Goal: Information Seeking & Learning: Learn about a topic

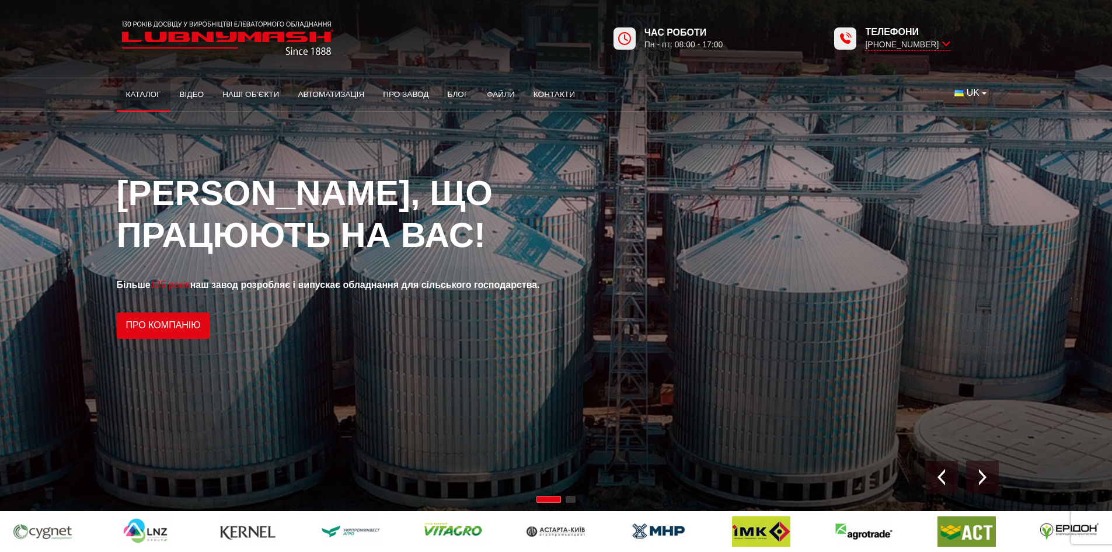
click at [143, 99] on link "Каталог" at bounding box center [144, 95] width 54 height 26
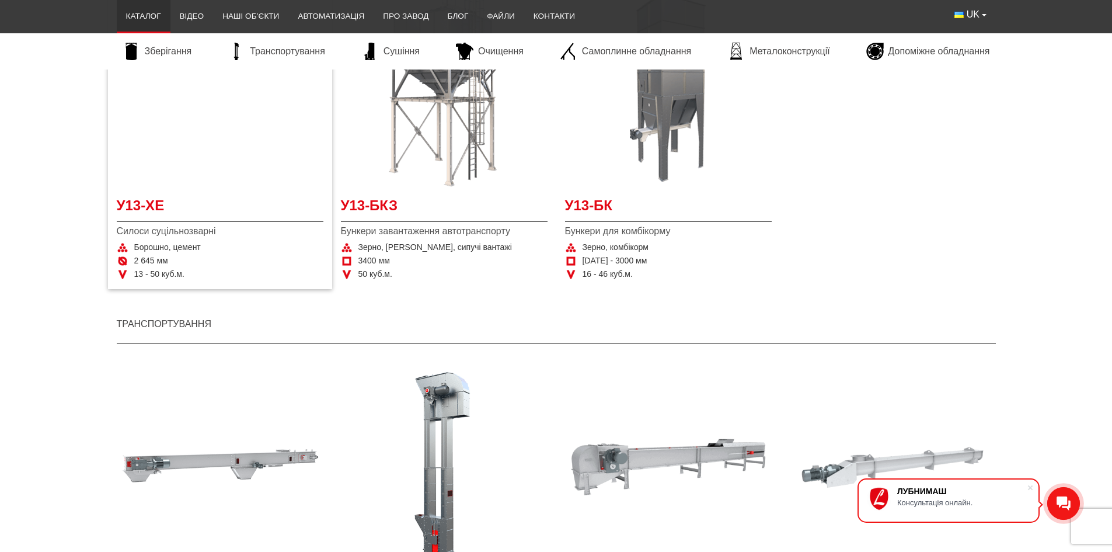
scroll to position [584, 0]
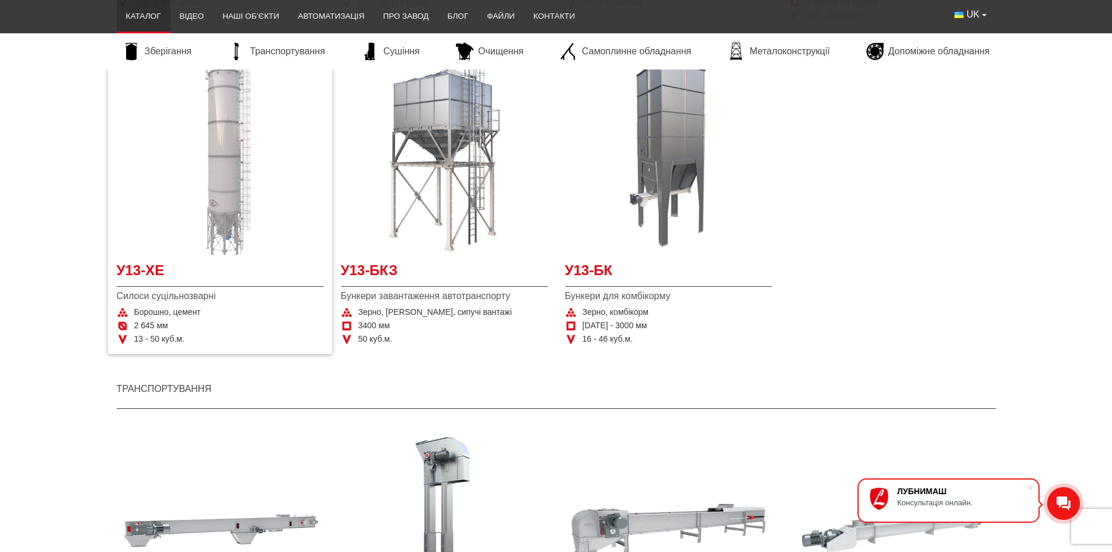
click at [218, 198] on img "Детальніше У13-ХЕ" at bounding box center [220, 151] width 207 height 207
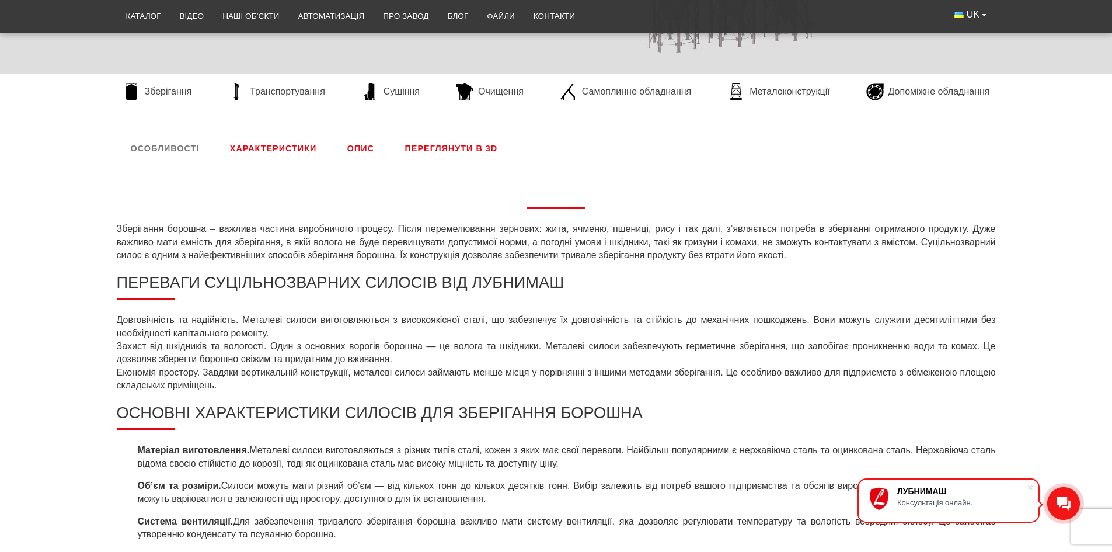
scroll to position [262, 0]
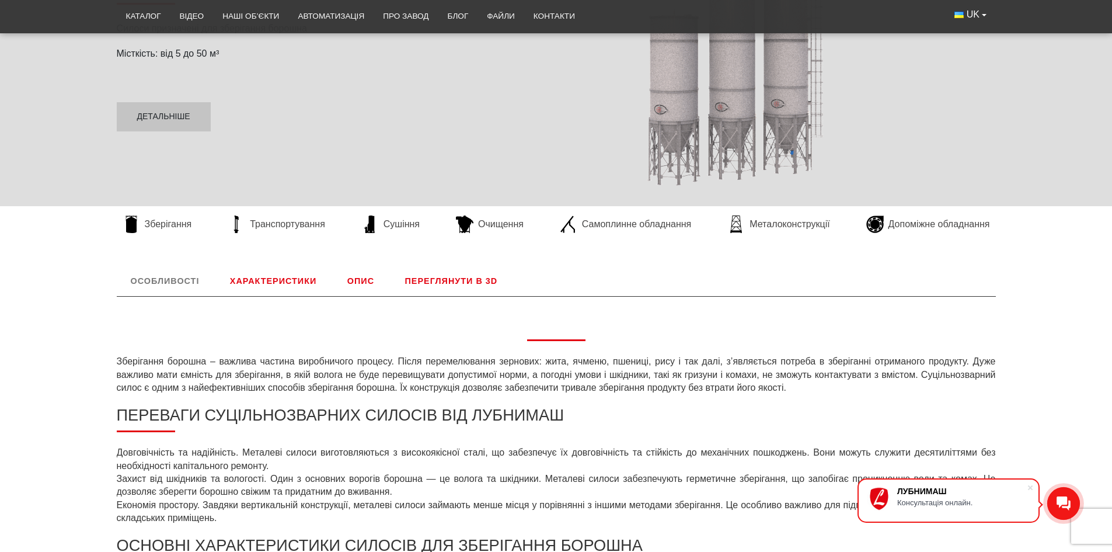
click at [277, 285] on link "Характеристики" at bounding box center [273, 281] width 114 height 30
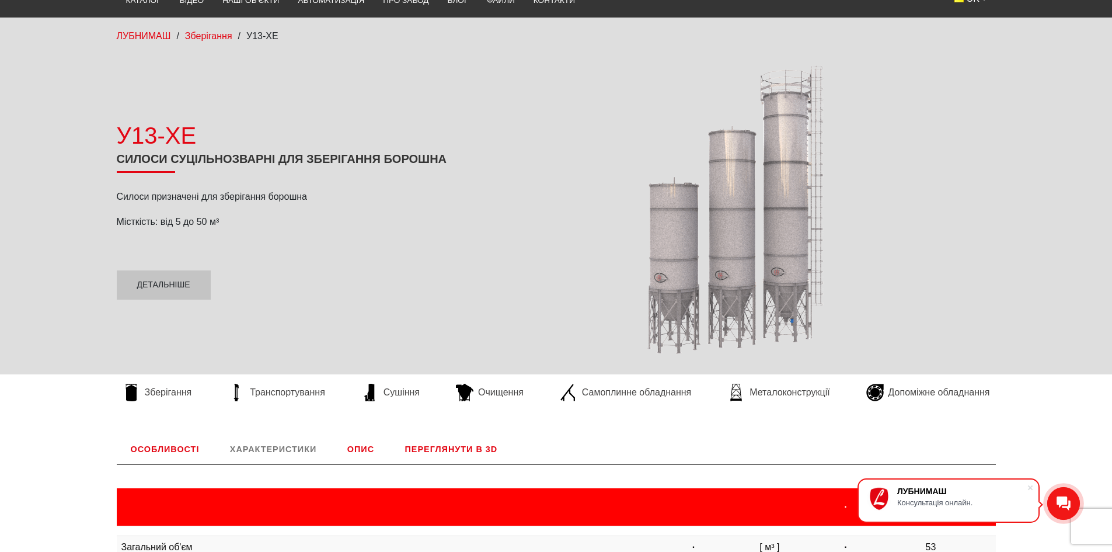
scroll to position [19, 0]
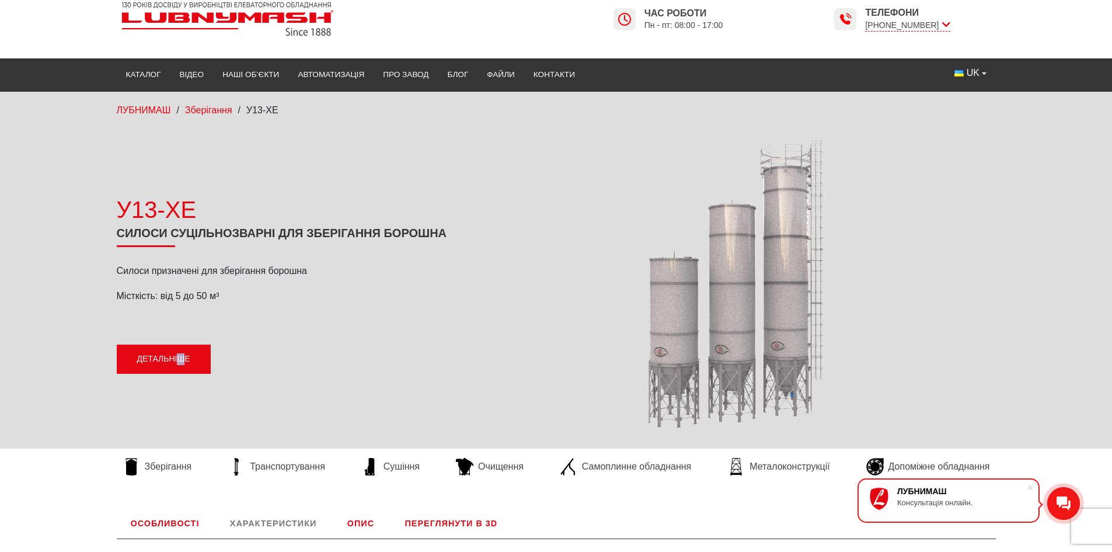
click at [180, 362] on link "Детальніше" at bounding box center [164, 358] width 94 height 29
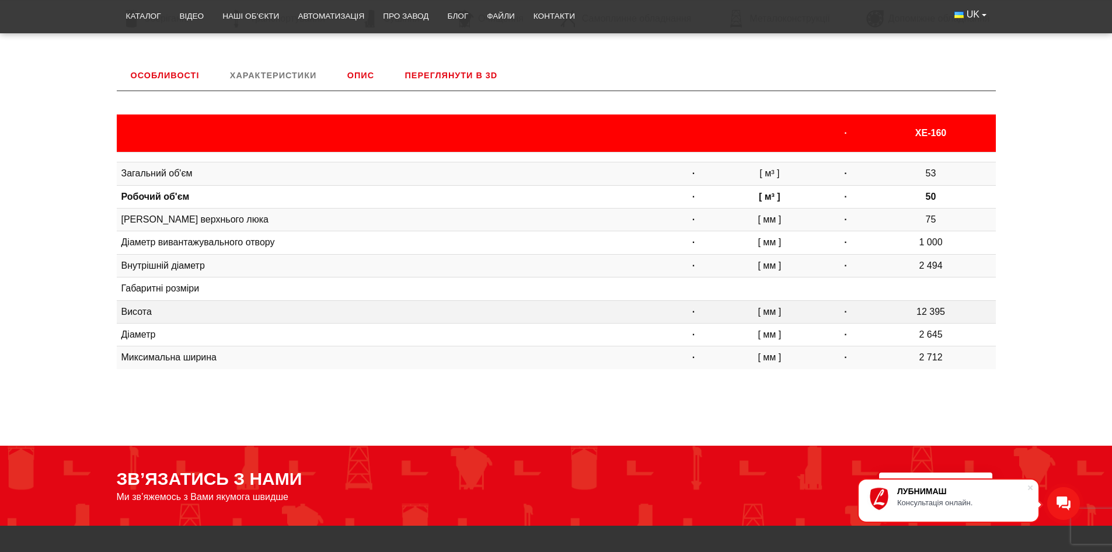
scroll to position [486, 0]
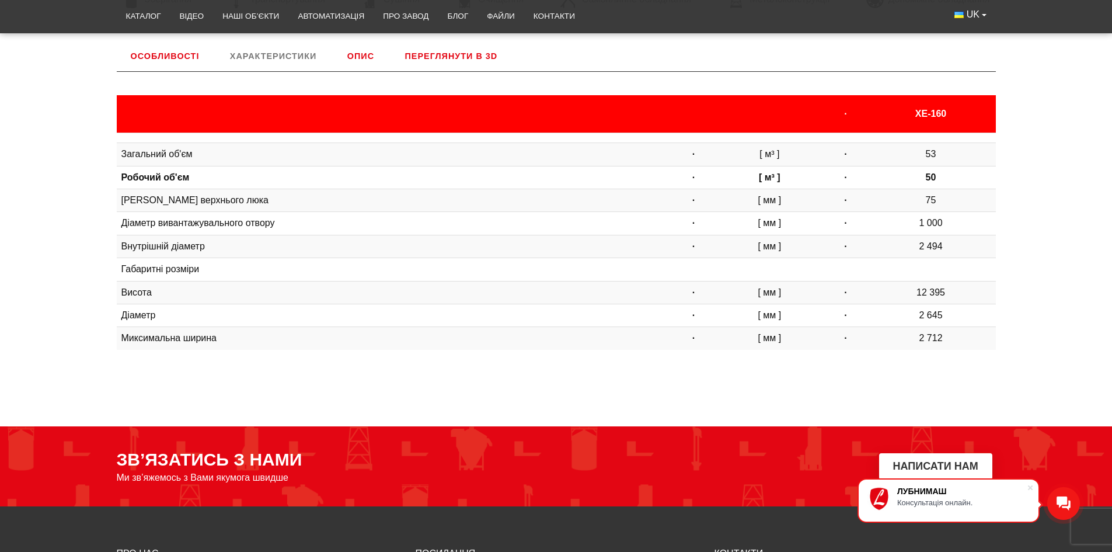
click at [373, 57] on link "Опис" at bounding box center [360, 56] width 55 height 30
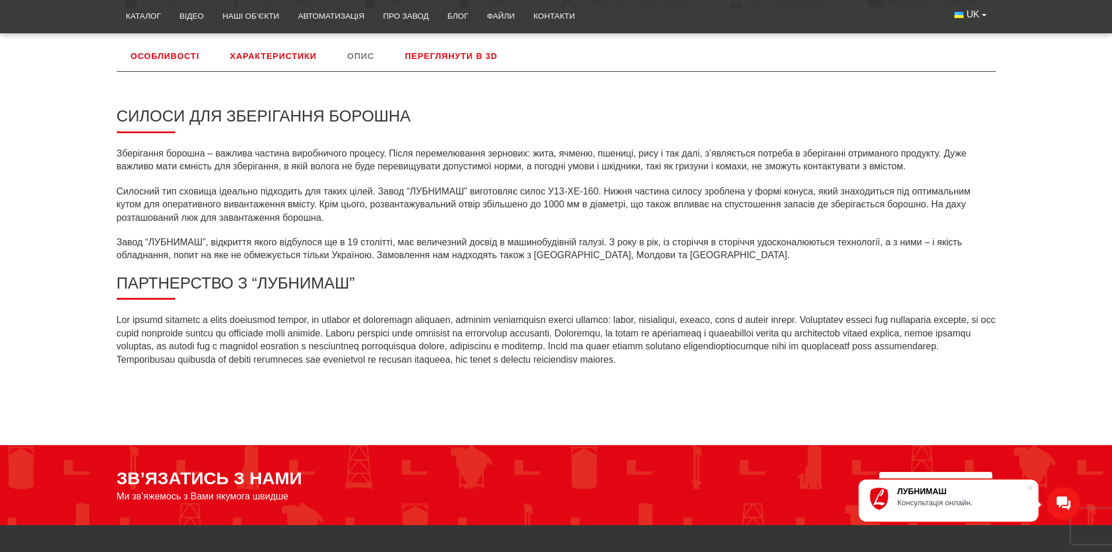
click at [171, 57] on link "Особливості" at bounding box center [165, 56] width 97 height 30
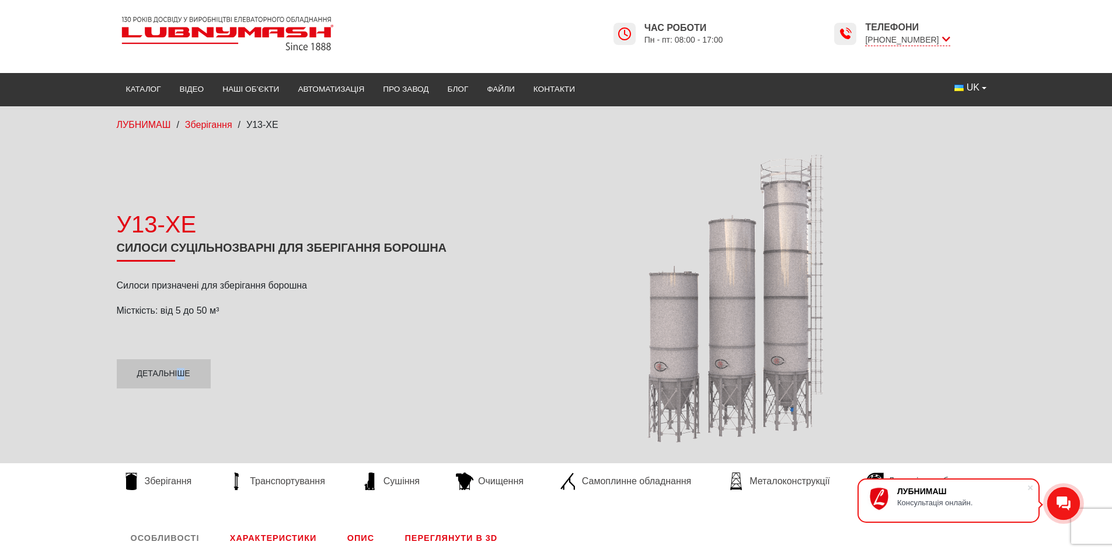
scroll to position [0, 0]
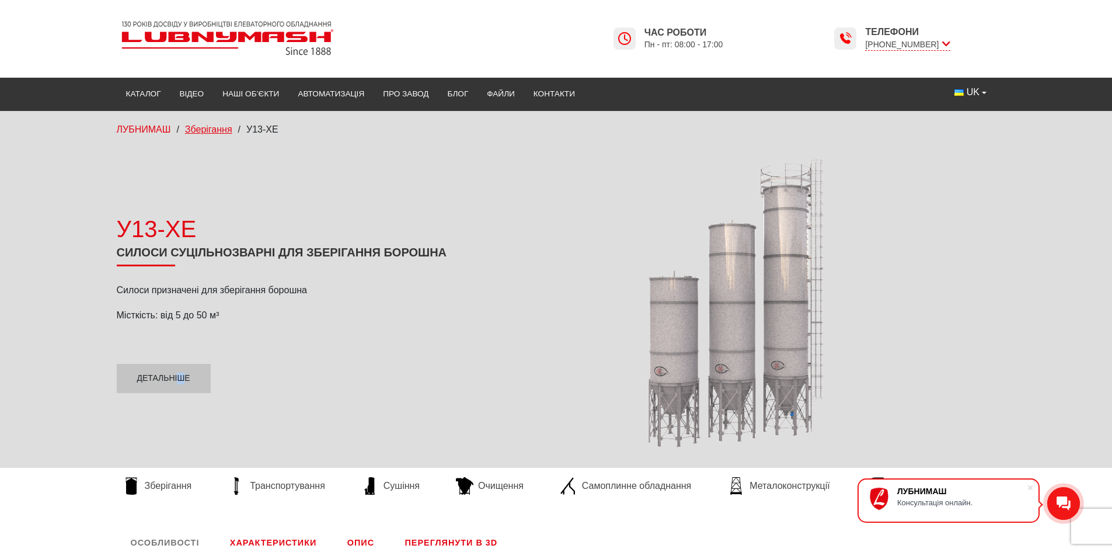
click at [210, 127] on span "Зберігання" at bounding box center [208, 129] width 47 height 10
